Goal: Task Accomplishment & Management: Manage account settings

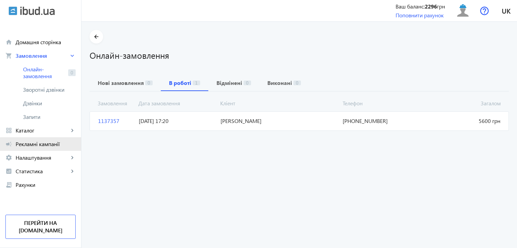
click at [42, 150] on link "campaign Рекламні кампанії" at bounding box center [40, 144] width 81 height 14
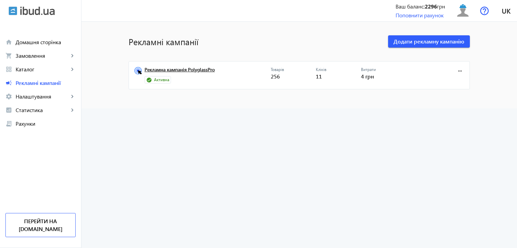
click at [165, 71] on link "Рекламна кампанія PolyglassPro" at bounding box center [208, 72] width 126 height 10
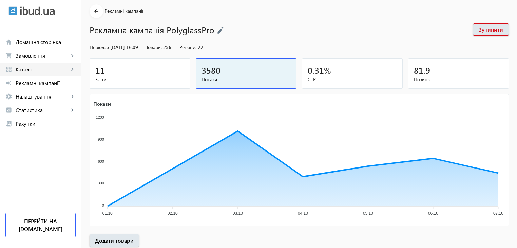
scroll to position [34, 0]
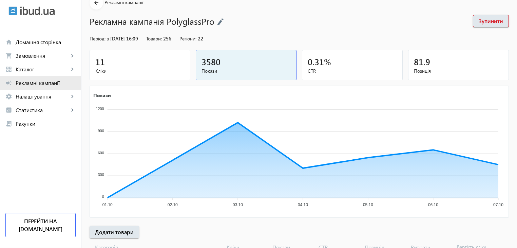
click at [53, 85] on span "Рекламні кампанії" at bounding box center [46, 82] width 60 height 7
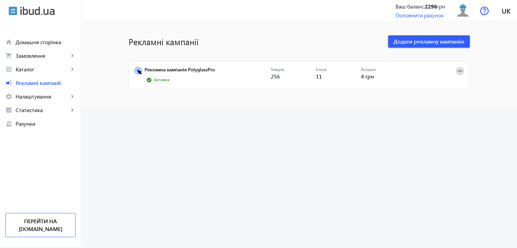
click at [460, 70] on mat-icon "more_horiz" at bounding box center [460, 70] width 7 height 7
click at [249, 49] on div at bounding box center [258, 124] width 517 height 248
click at [151, 70] on link "Рекламна кампанія PolyglassPro" at bounding box center [208, 72] width 126 height 10
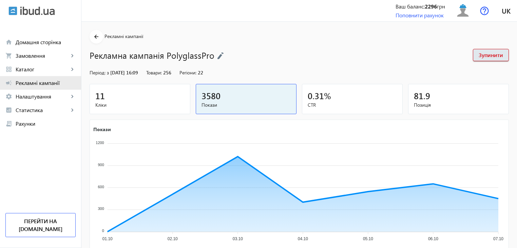
click at [54, 81] on span "Рекламні кампанії" at bounding box center [46, 82] width 60 height 7
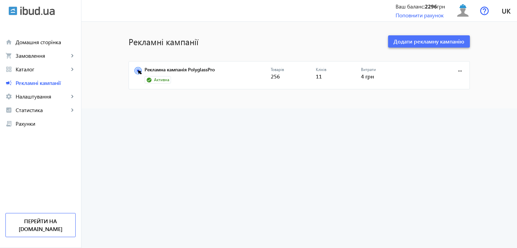
click at [395, 42] on span "Додати рекламну кампанію" at bounding box center [429, 41] width 71 height 7
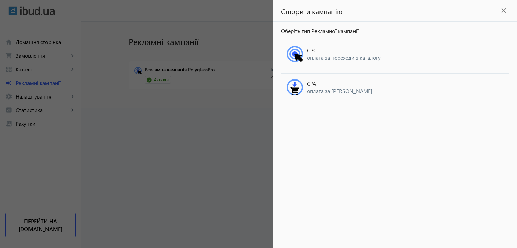
click at [504, 11] on mat-icon "close" at bounding box center [504, 10] width 10 height 10
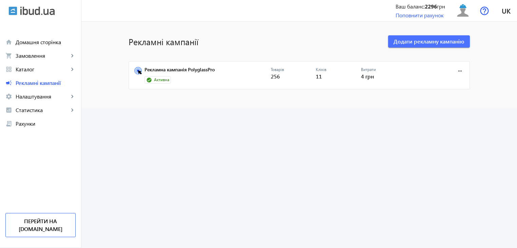
click at [485, 31] on mat-sidenav-content "Рекламні кампанії Додати рекламну кампанію Рекламна кампанія PolyglassPro Актив…" at bounding box center [299, 65] width 436 height 87
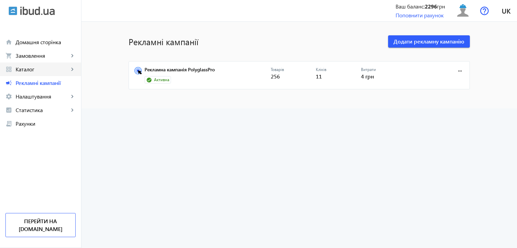
click at [42, 69] on span "Каталог" at bounding box center [42, 69] width 53 height 7
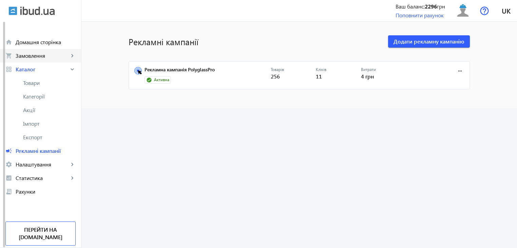
click at [67, 50] on link "shopping_cart Замовлення keyboard_arrow_right" at bounding box center [40, 56] width 81 height 14
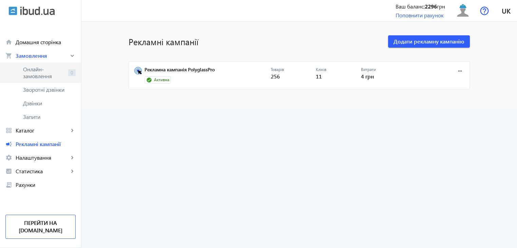
click at [39, 82] on link "Онлайн-замовлення 0" at bounding box center [40, 72] width 81 height 20
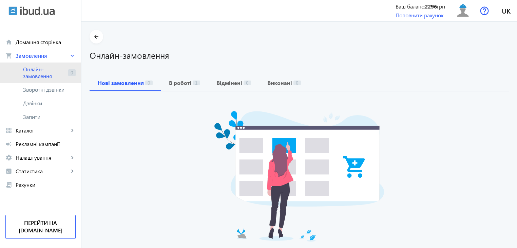
click at [55, 74] on span "Онлайн-замовлення" at bounding box center [44, 73] width 42 height 14
click at [48, 77] on span "Онлайн-замовлення" at bounding box center [44, 73] width 42 height 14
click at [42, 76] on span "Онлайн-замовлення" at bounding box center [44, 73] width 42 height 14
click at [49, 76] on span "Онлайн-замовлення" at bounding box center [44, 73] width 42 height 14
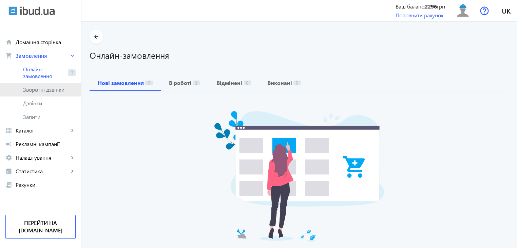
click at [46, 90] on span "Зворотні дзвінки" at bounding box center [45, 89] width 45 height 7
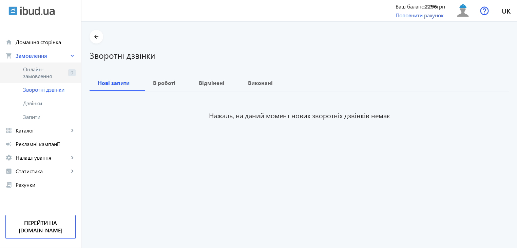
click at [48, 79] on span "Онлайн-замовлення" at bounding box center [44, 73] width 42 height 14
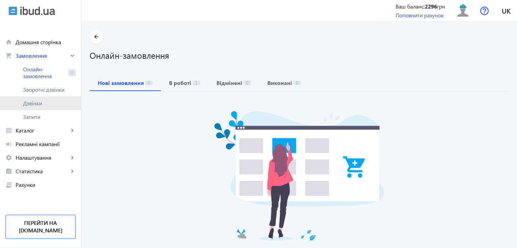
click at [42, 108] on link "Дзвінки" at bounding box center [40, 103] width 81 height 14
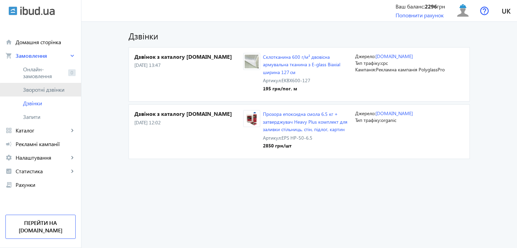
click at [42, 94] on link "Зворотні дзвінки" at bounding box center [40, 90] width 81 height 14
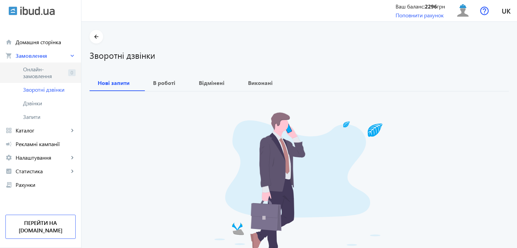
click at [40, 71] on span "Онлайн-замовлення" at bounding box center [44, 73] width 42 height 14
